Goal: Task Accomplishment & Management: Manage account settings

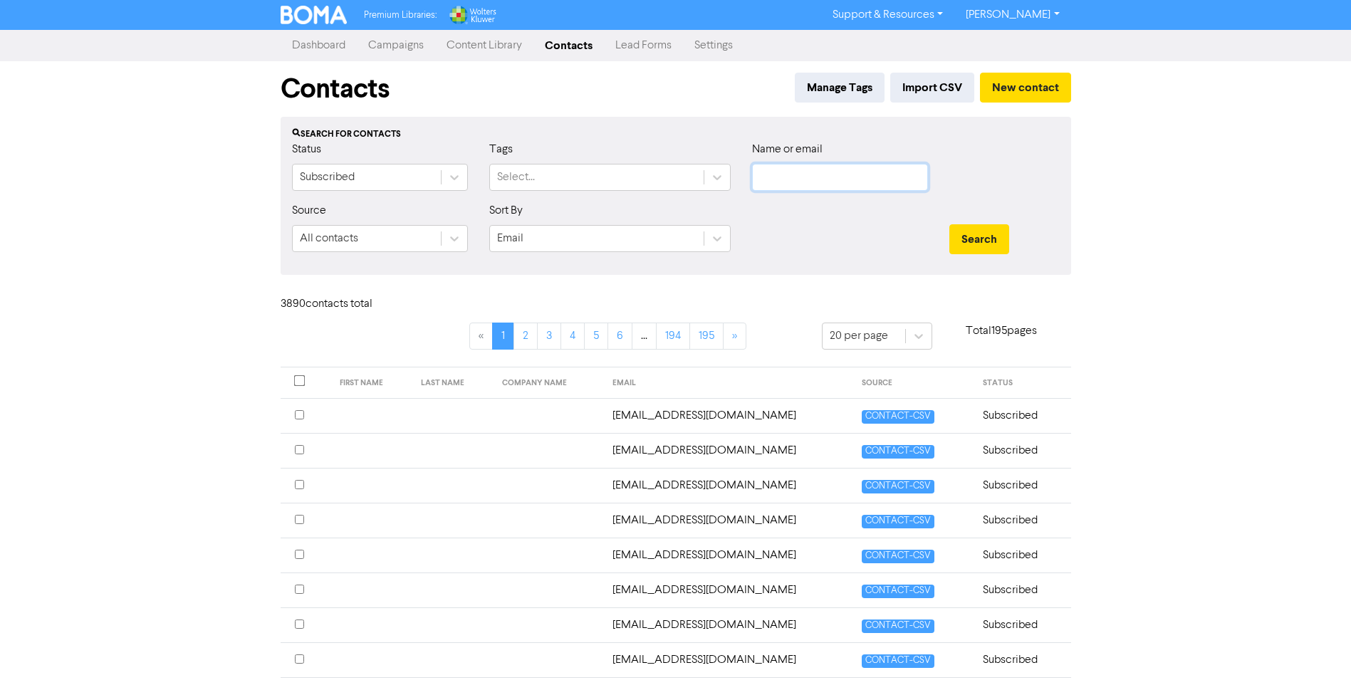
click at [806, 174] on input "text" at bounding box center [840, 177] width 176 height 27
paste input "[EMAIL_ADDRESS][DOMAIN_NAME]"
type input "[EMAIL_ADDRESS][DOMAIN_NAME]"
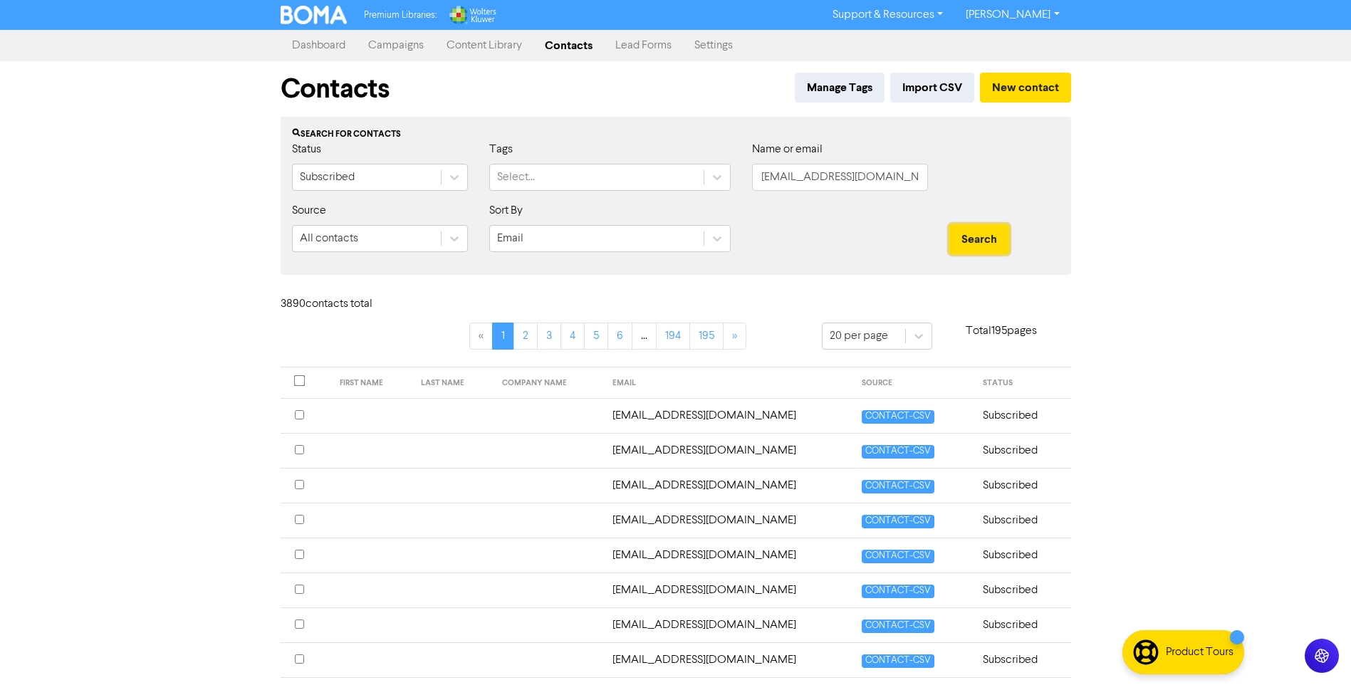
drag, startPoint x: 990, startPoint y: 236, endPoint x: 584, endPoint y: 316, distance: 412.9
click at [982, 236] on button "Search" at bounding box center [979, 239] width 60 height 30
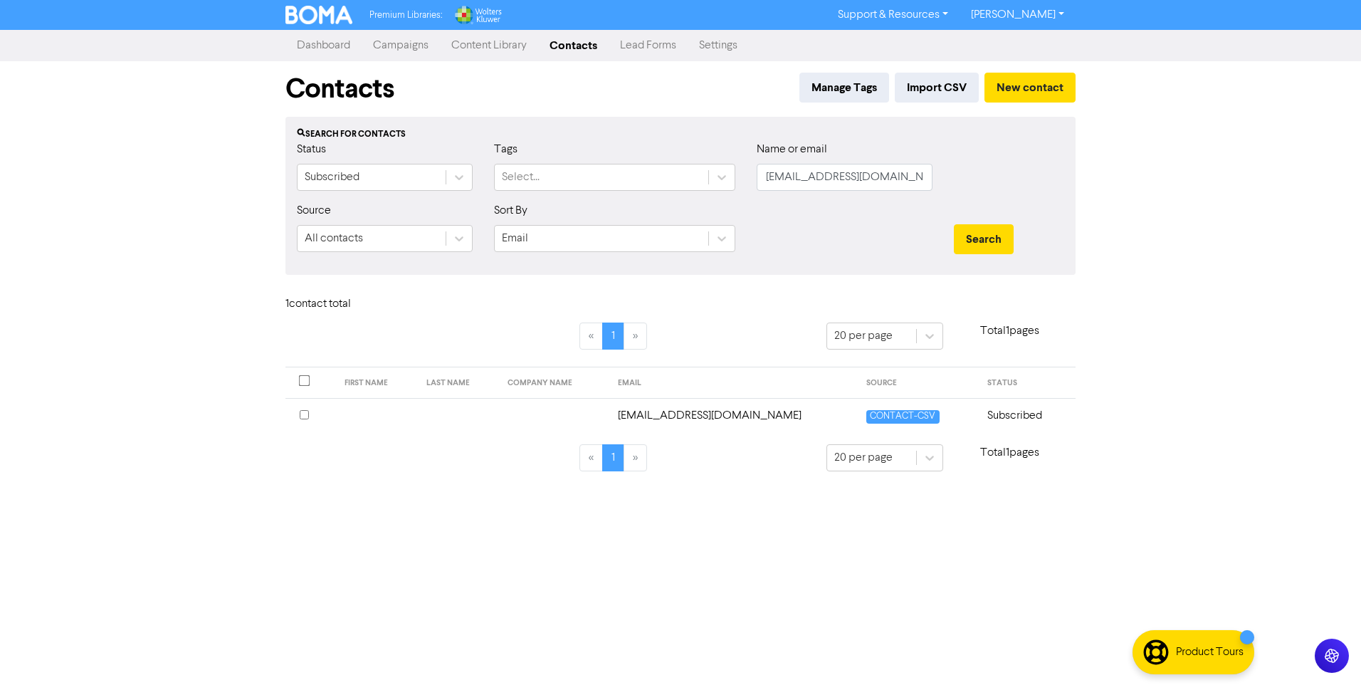
click at [692, 420] on td "[EMAIL_ADDRESS][DOMAIN_NAME]" at bounding box center [733, 415] width 249 height 35
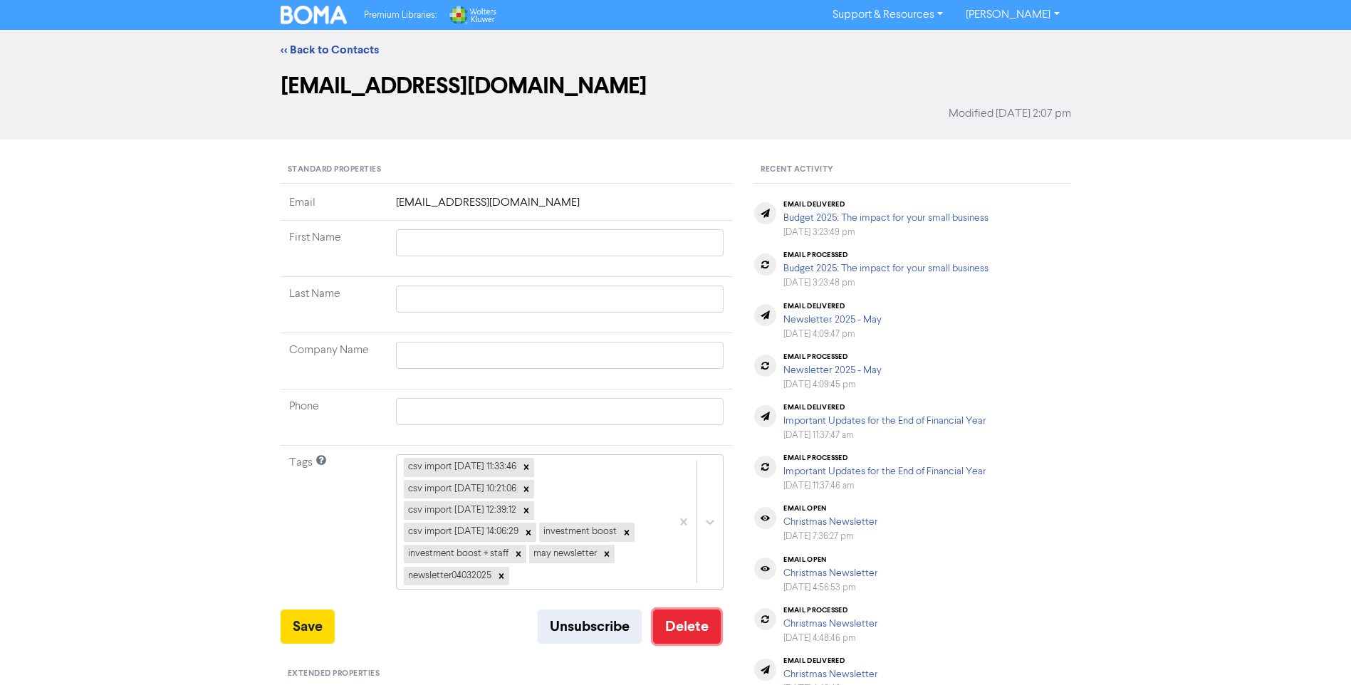
click at [676, 636] on button "Delete" at bounding box center [687, 626] width 68 height 34
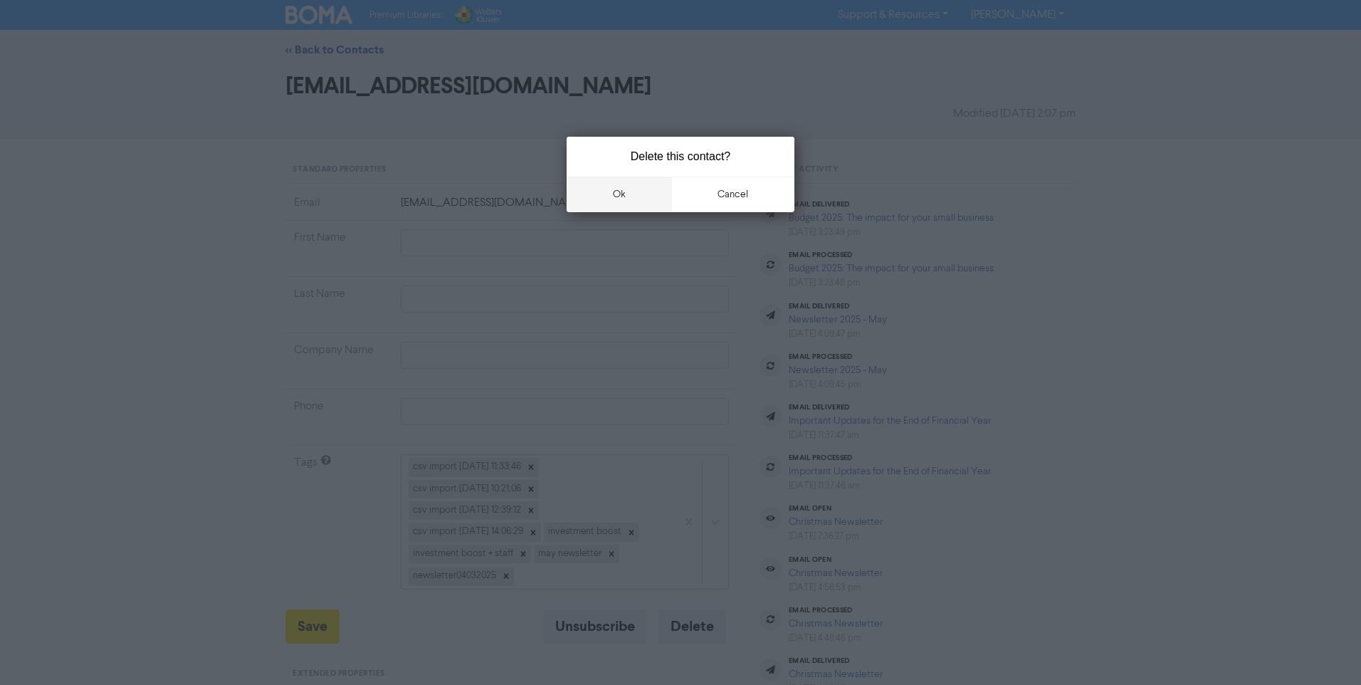
click at [651, 195] on button "ok" at bounding box center [619, 195] width 105 height 36
